Goal: Information Seeking & Learning: Find specific fact

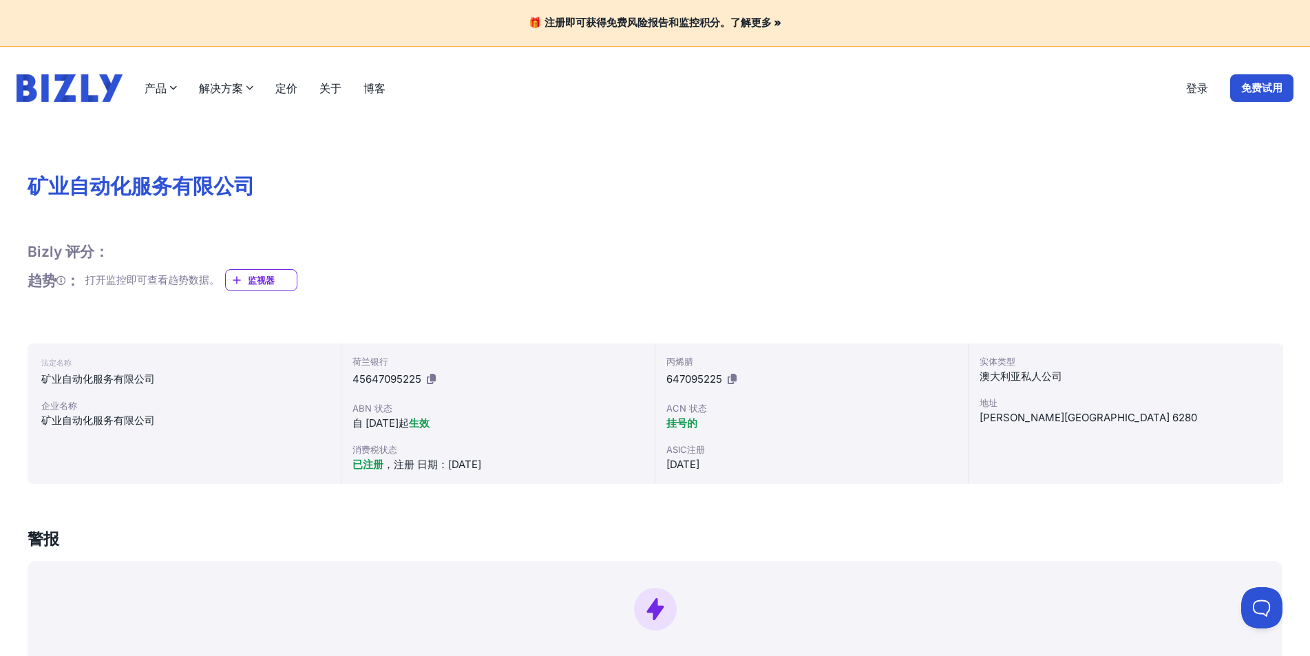
drag, startPoint x: 695, startPoint y: 423, endPoint x: 657, endPoint y: 420, distance: 38.6
click at [657, 420] on div "丙烯腈 647095225 ACN 状态 挂号的 ASIC注册 [DATE]" at bounding box center [812, 413] width 314 height 140
click at [622, 426] on div "自 [DATE]起 生效" at bounding box center [497, 423] width 291 height 17
click at [688, 425] on font "挂号的" at bounding box center [681, 422] width 31 height 13
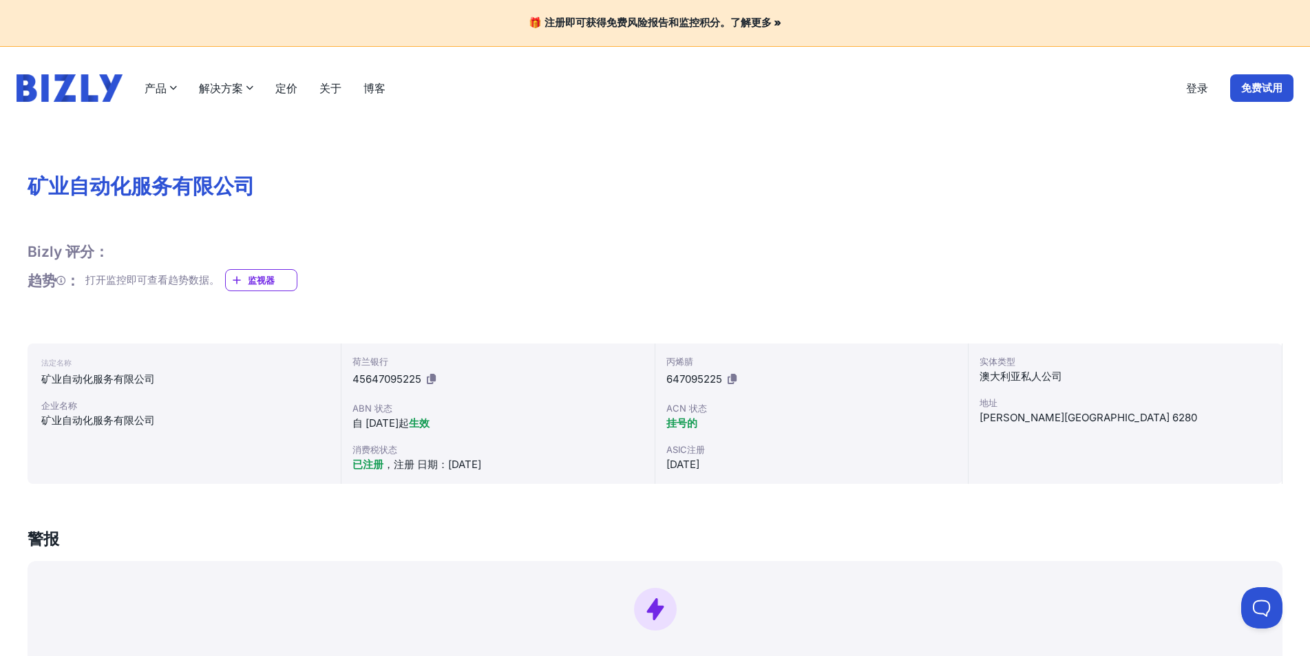
click at [755, 423] on div "挂号的" at bounding box center [811, 423] width 291 height 17
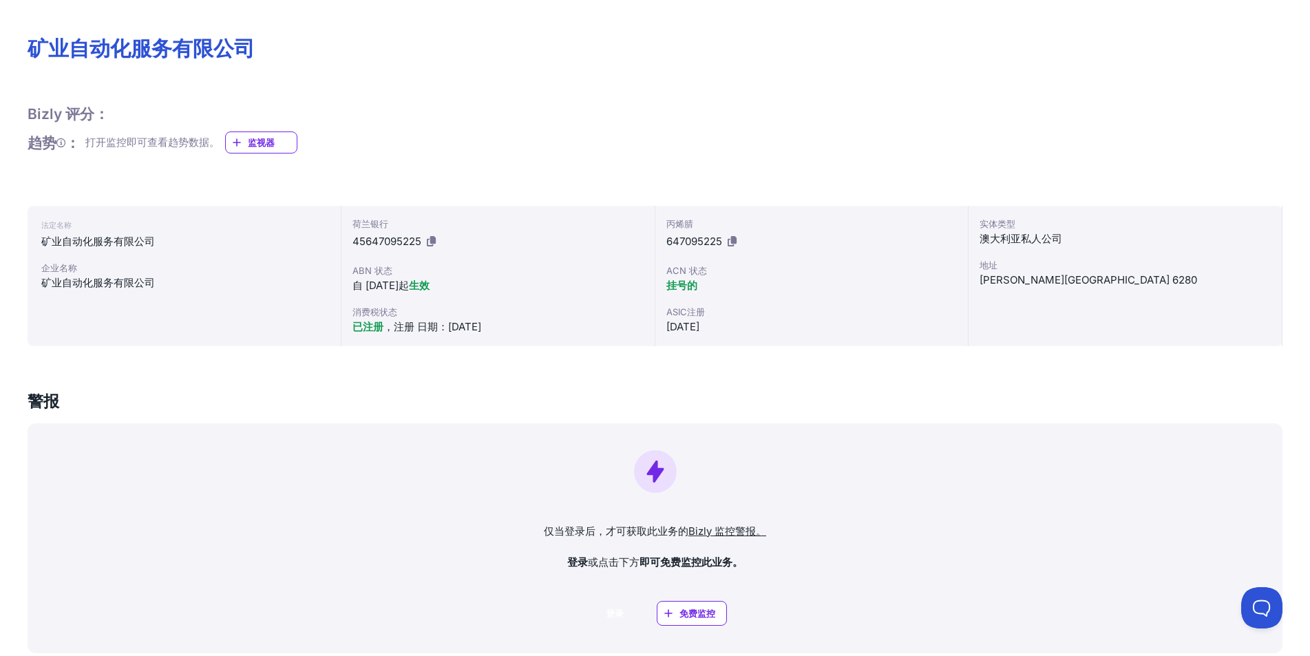
scroll to position [69, 0]
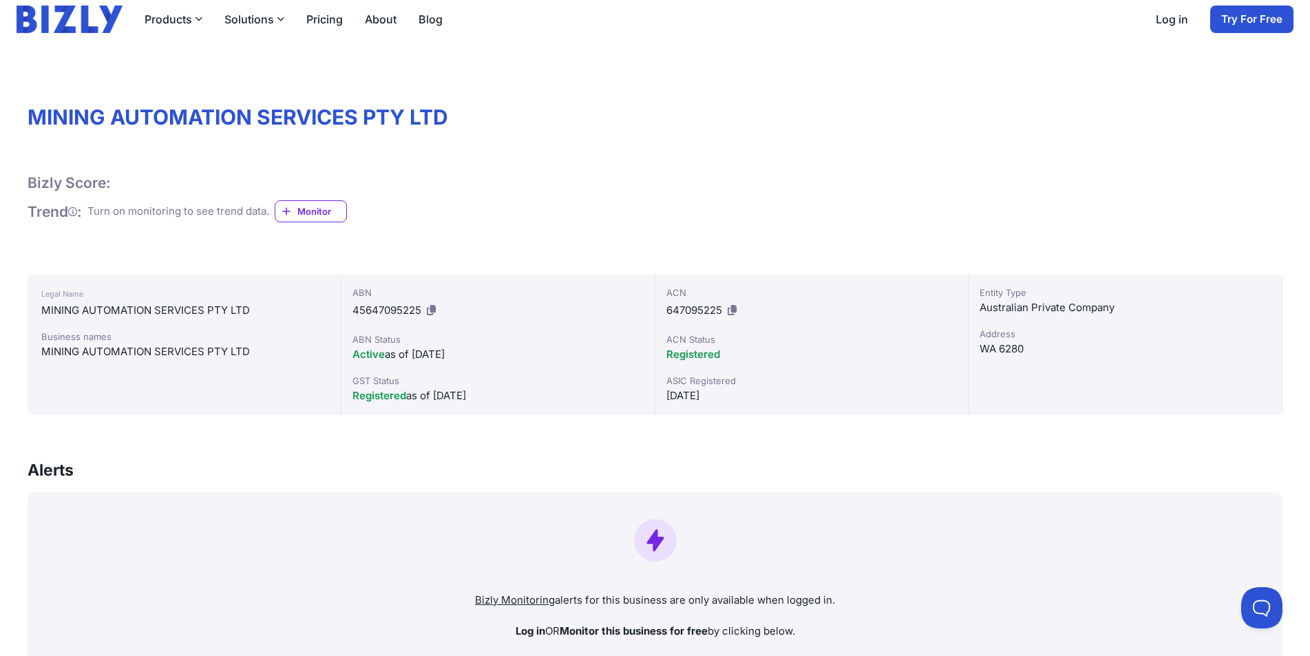
click at [703, 358] on span "Registered" at bounding box center [693, 354] width 54 height 13
copy span "Registered"
click at [707, 359] on span "Registered" at bounding box center [693, 354] width 54 height 13
click at [703, 352] on span "Registered" at bounding box center [693, 354] width 54 height 13
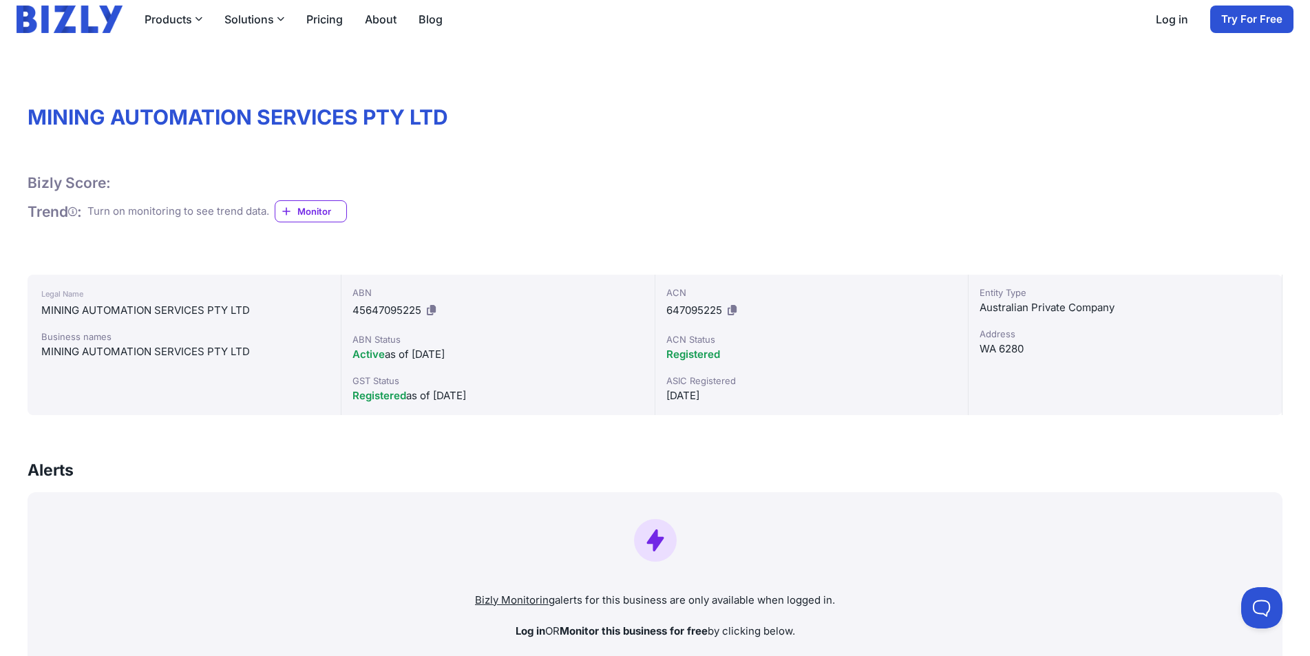
click at [703, 352] on span "Registered" at bounding box center [693, 354] width 54 height 13
drag, startPoint x: 770, startPoint y: 351, endPoint x: 746, endPoint y: 352, distance: 24.1
click at [770, 351] on div "Registered" at bounding box center [811, 354] width 291 height 17
drag, startPoint x: 728, startPoint y: 354, endPoint x: 661, endPoint y: 335, distance: 70.0
click at [661, 335] on div "ACN 647095225 ACN Status Registered ASIC Registered [DATE]" at bounding box center [812, 345] width 314 height 140
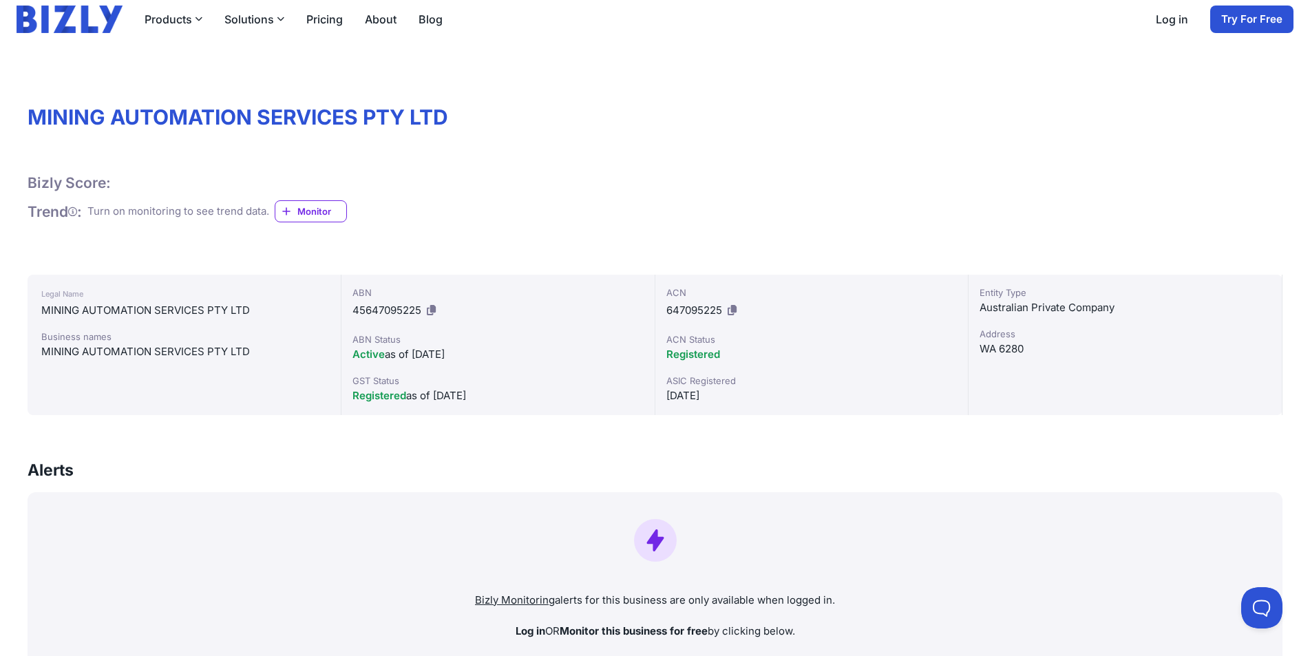
copy div "ACN Status Registered"
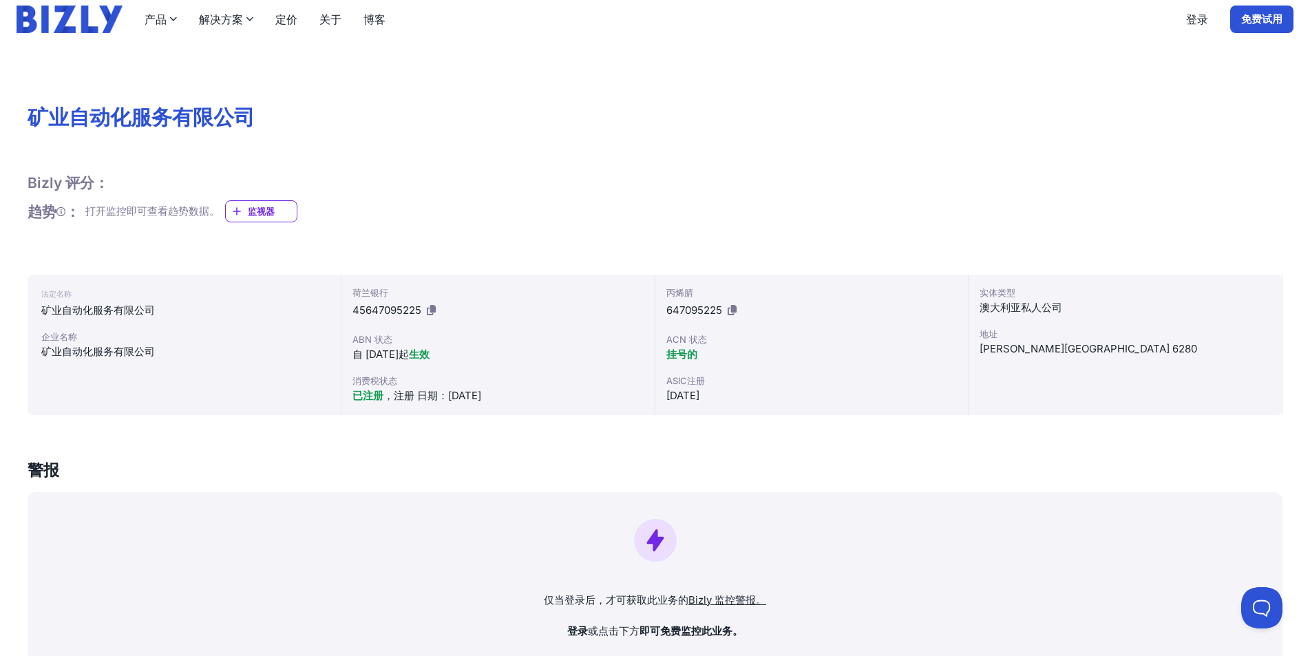
click at [700, 314] on font "647095225" at bounding box center [694, 309] width 56 height 13
click at [622, 336] on div "ABN 状态" at bounding box center [497, 339] width 291 height 14
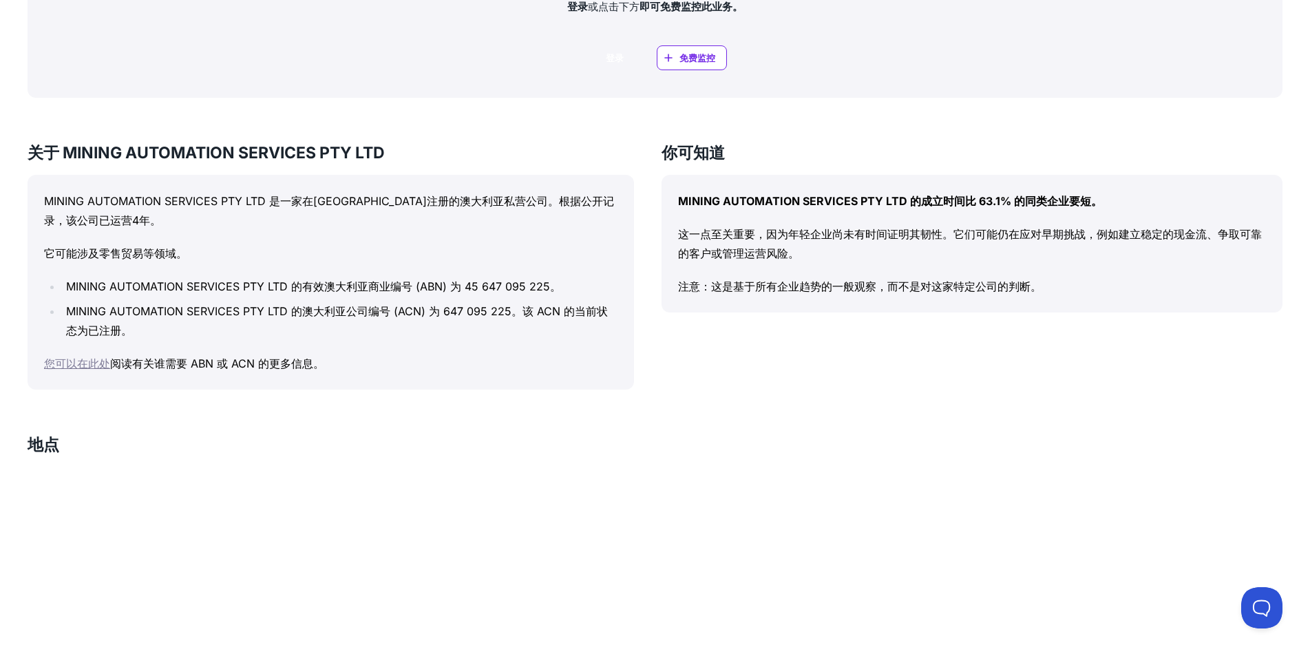
scroll to position [483, 0]
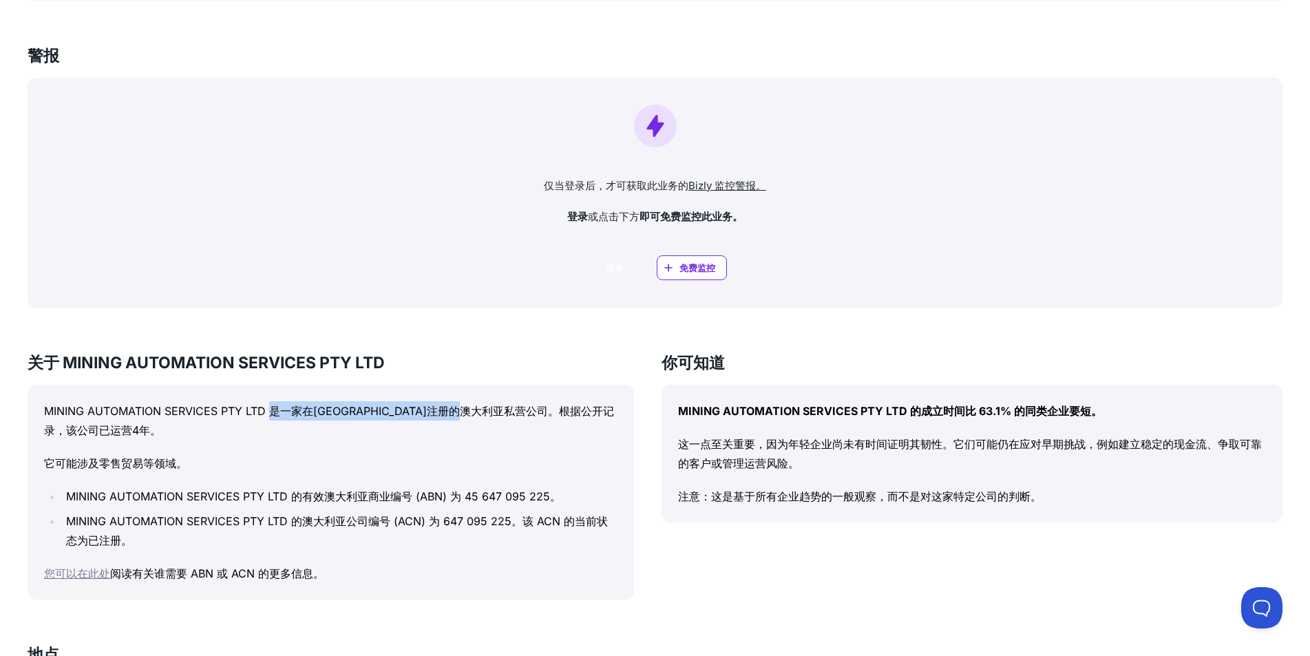
drag, startPoint x: 307, startPoint y: 407, endPoint x: 538, endPoint y: 412, distance: 231.3
click at [538, 412] on font "MINING AUTOMATION SERVICES PTY LTD 是一家在[GEOGRAPHIC_DATA]注册的澳大利亚私营公司。根据公开记录，该公司已…" at bounding box center [329, 420] width 570 height 33
click at [440, 420] on p "MINING AUTOMATION SERVICES PTY LTD 是一家在[GEOGRAPHIC_DATA]注册的澳大利亚私营公司。根据公开记录，该公司已…" at bounding box center [330, 420] width 573 height 39
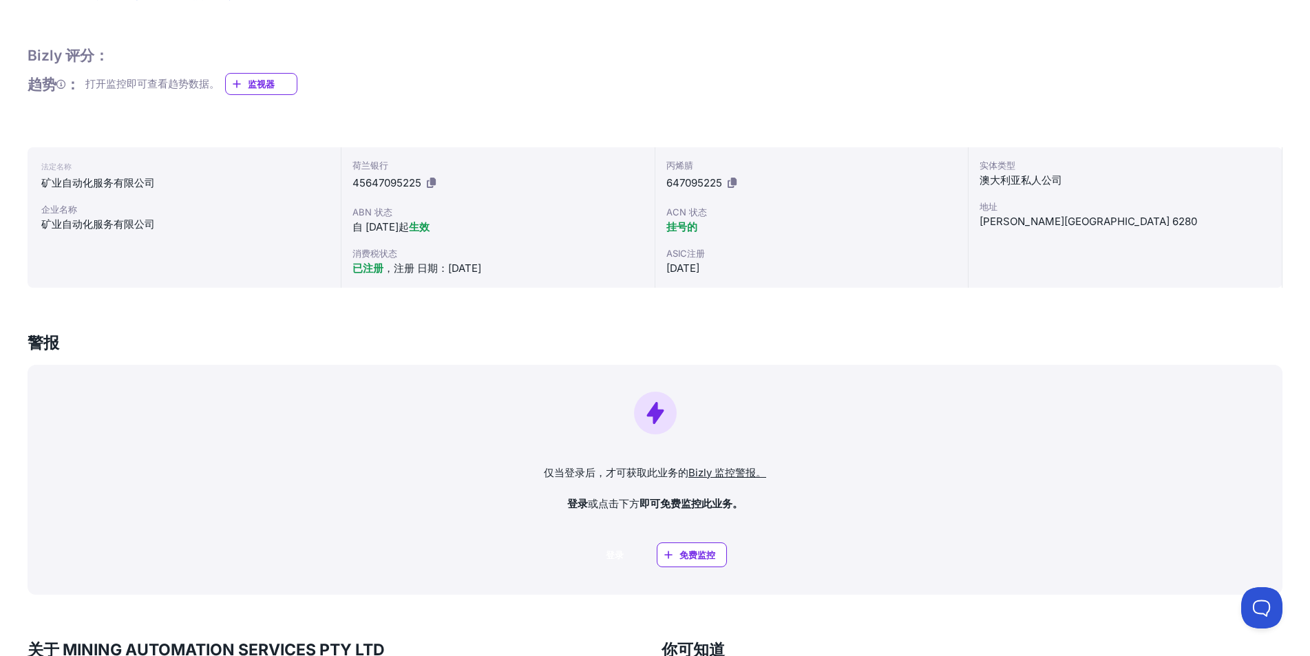
scroll to position [0, 0]
